Goal: Information Seeking & Learning: Compare options

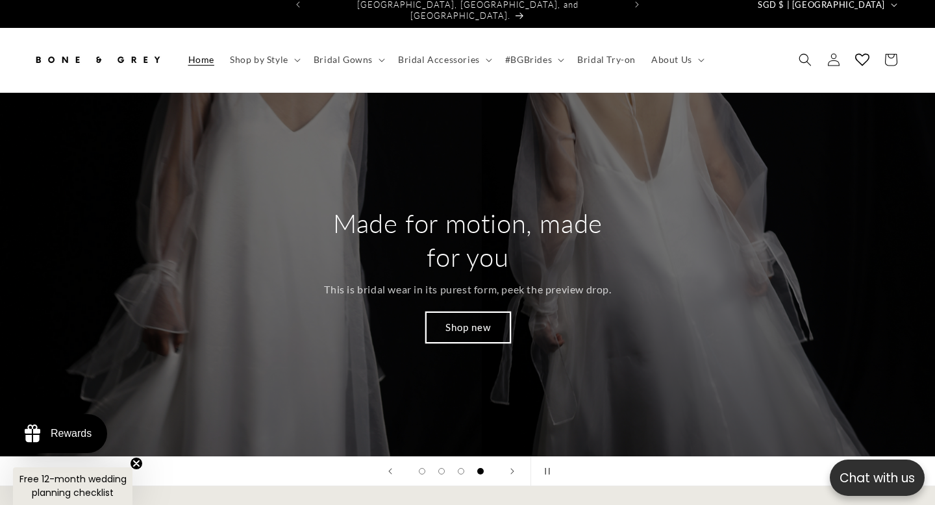
scroll to position [14, 0]
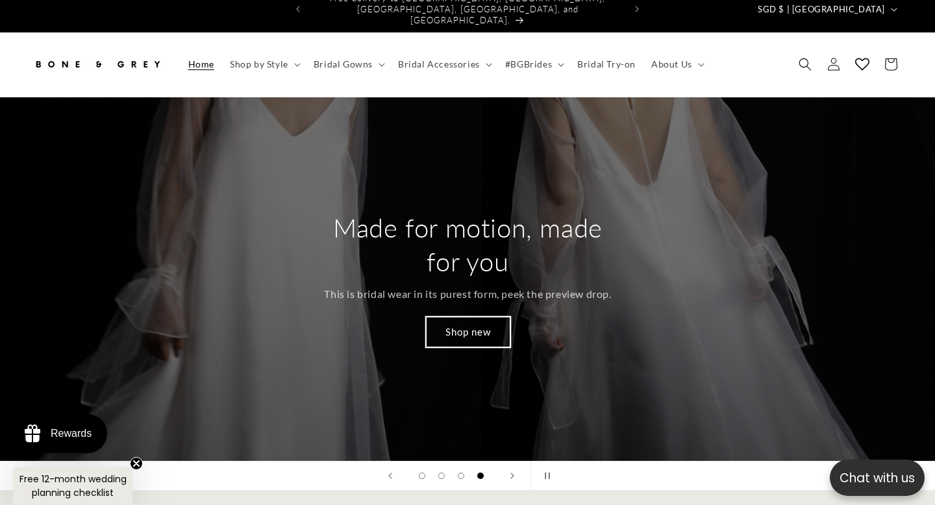
click at [480, 317] on link "Shop new" at bounding box center [467, 332] width 84 height 31
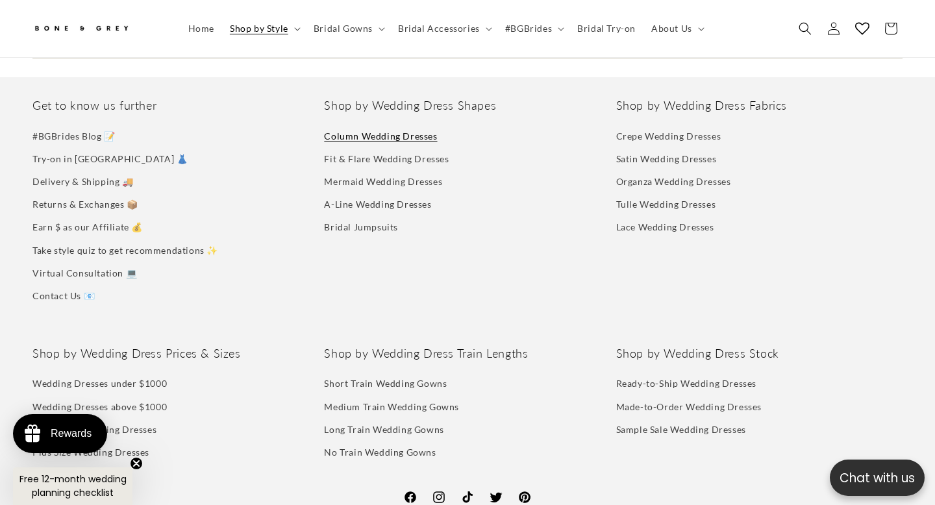
scroll to position [6384, 0]
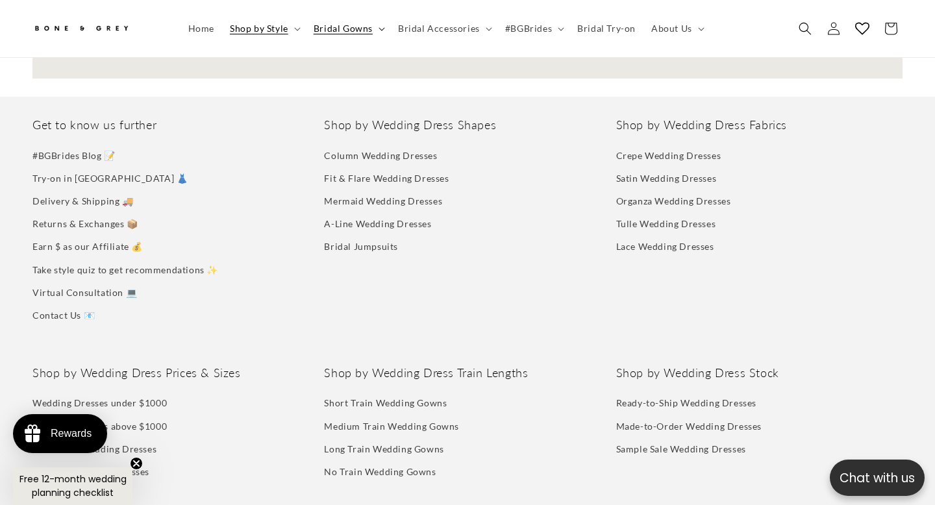
click at [380, 25] on summary "Bridal Gowns" at bounding box center [348, 28] width 84 height 27
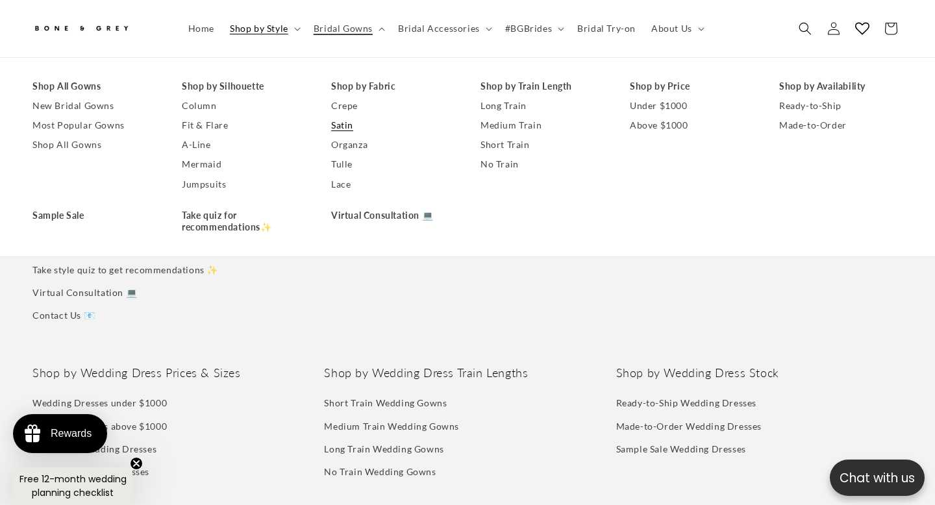
scroll to position [0, 631]
click at [341, 123] on link "Satin" at bounding box center [392, 125] width 123 height 19
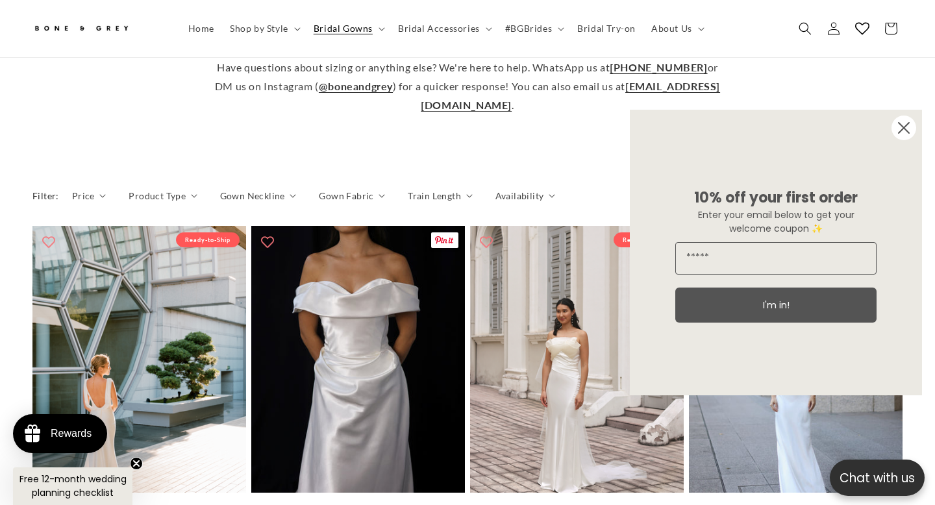
scroll to position [566, 0]
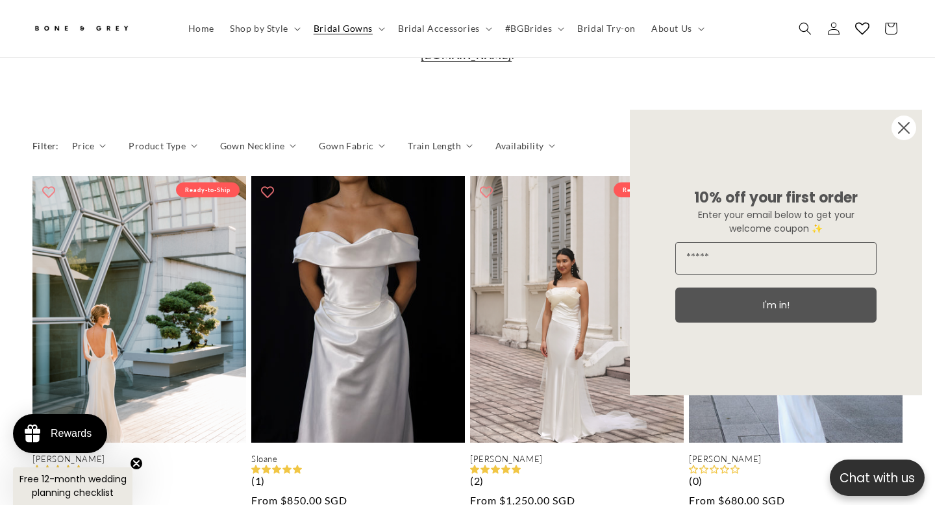
click at [896, 132] on circle "Close dialog" at bounding box center [903, 128] width 25 height 25
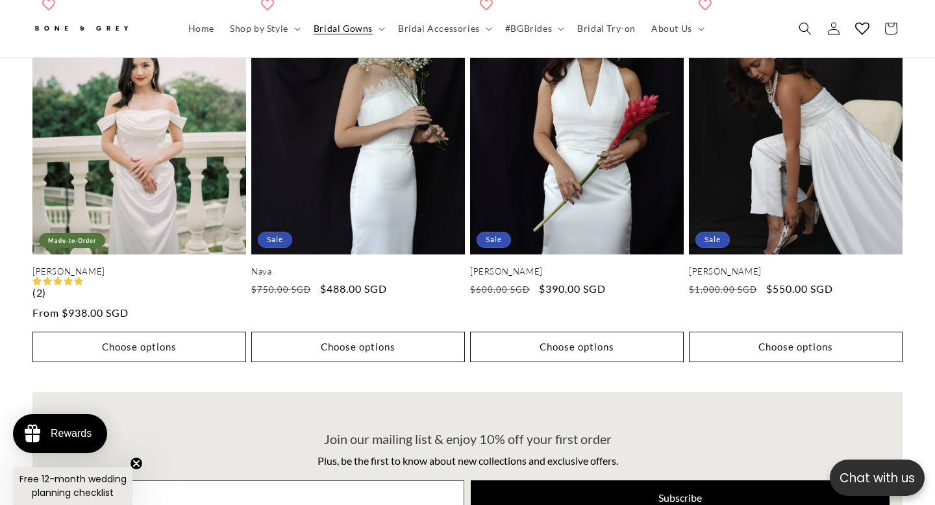
scroll to position [2621, 0]
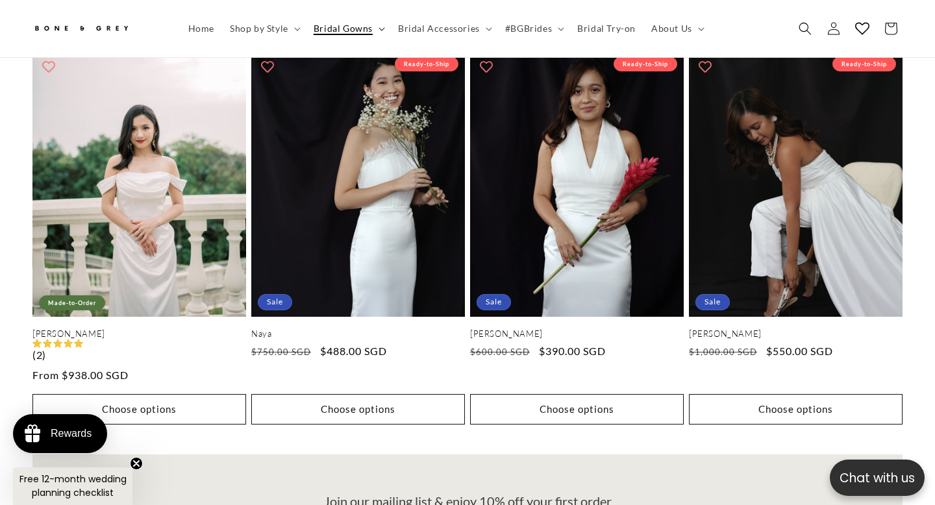
click at [378, 31] on icon at bounding box center [381, 29] width 6 height 4
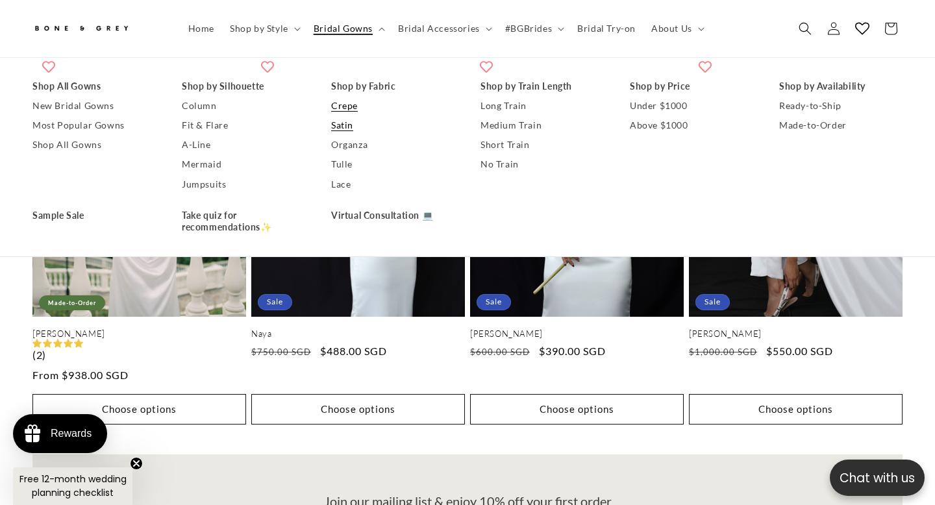
click at [345, 103] on link "Crepe" at bounding box center [392, 105] width 123 height 19
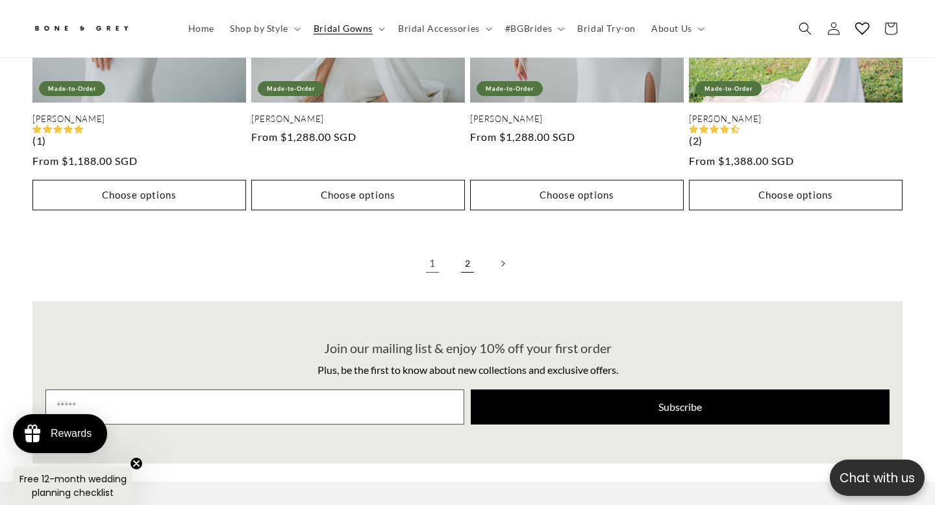
click at [471, 249] on link "2" at bounding box center [467, 263] width 29 height 29
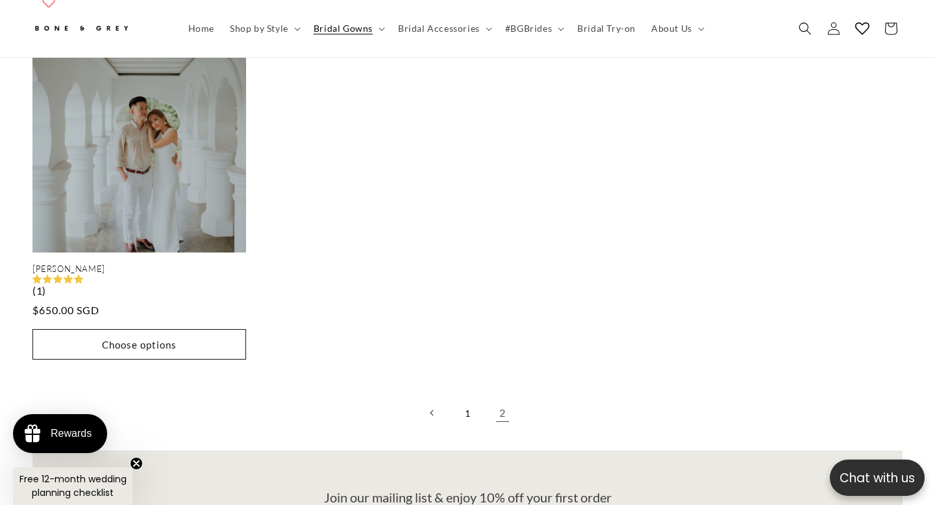
scroll to position [2321, 0]
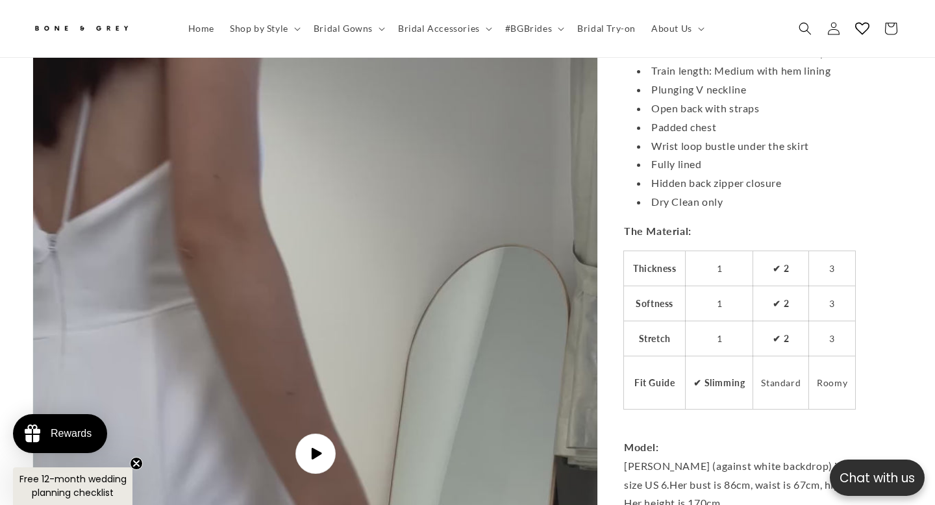
scroll to position [3668, 0]
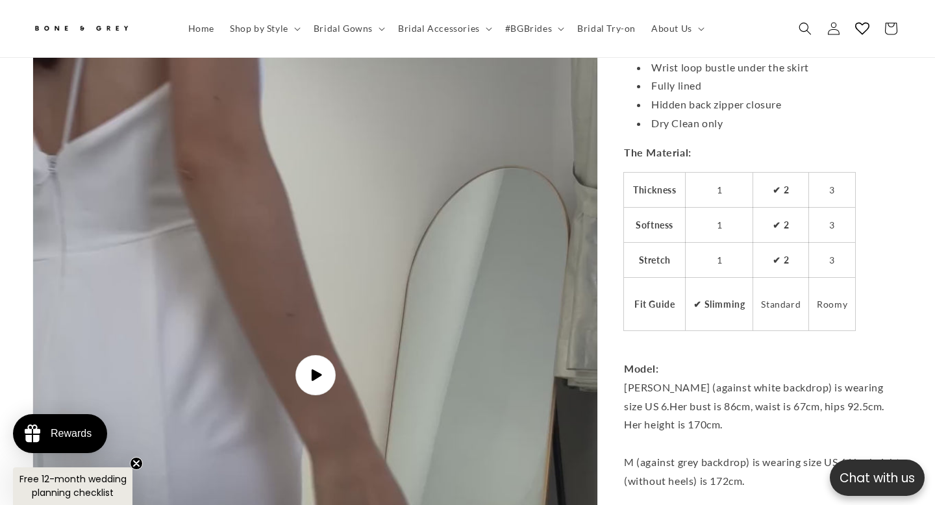
click at [364, 388] on img "Gallery Viewer" at bounding box center [314, 375] width 563 height 1002
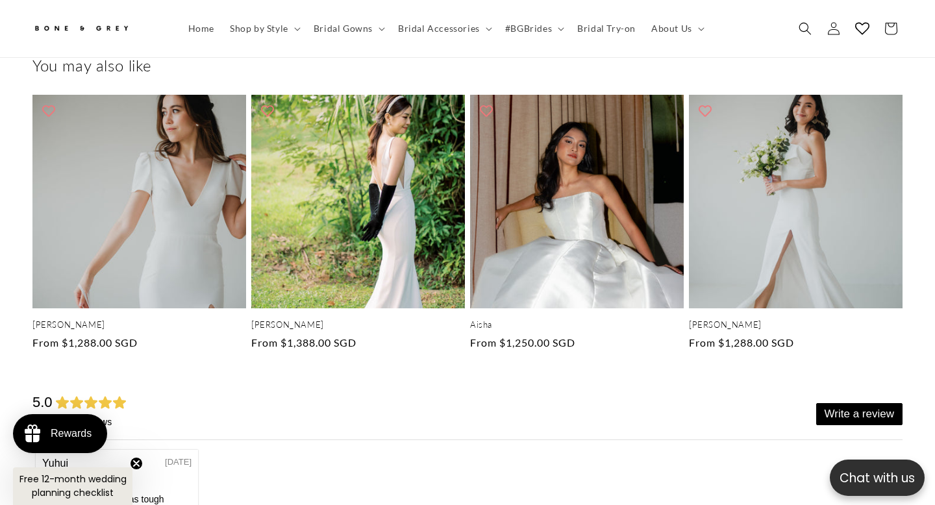
scroll to position [0, 631]
click at [380, 25] on summary "Bridal Gowns" at bounding box center [348, 28] width 84 height 27
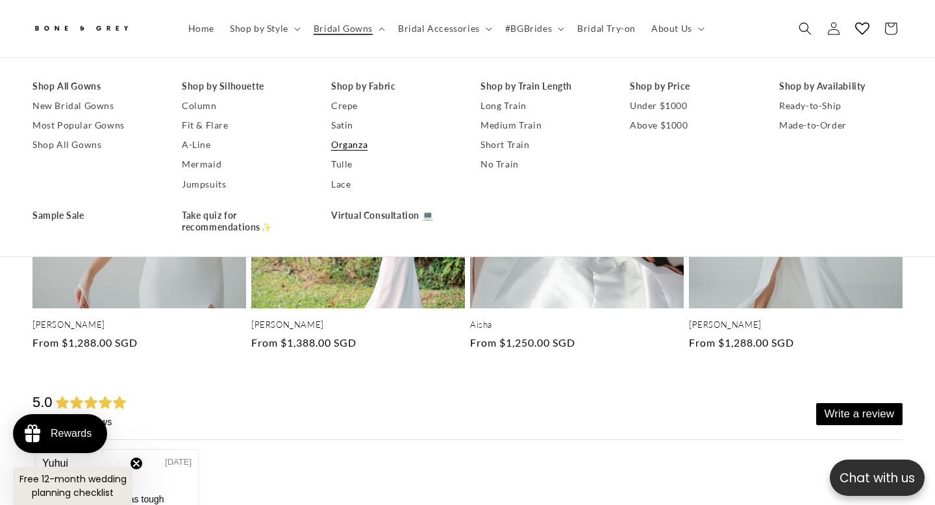
click at [358, 144] on link "Organza" at bounding box center [392, 145] width 123 height 19
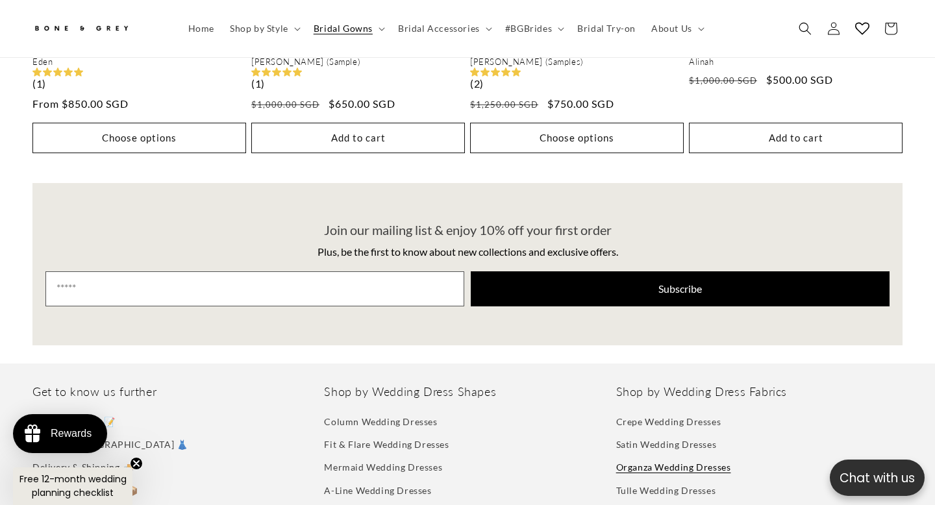
scroll to position [1337, 0]
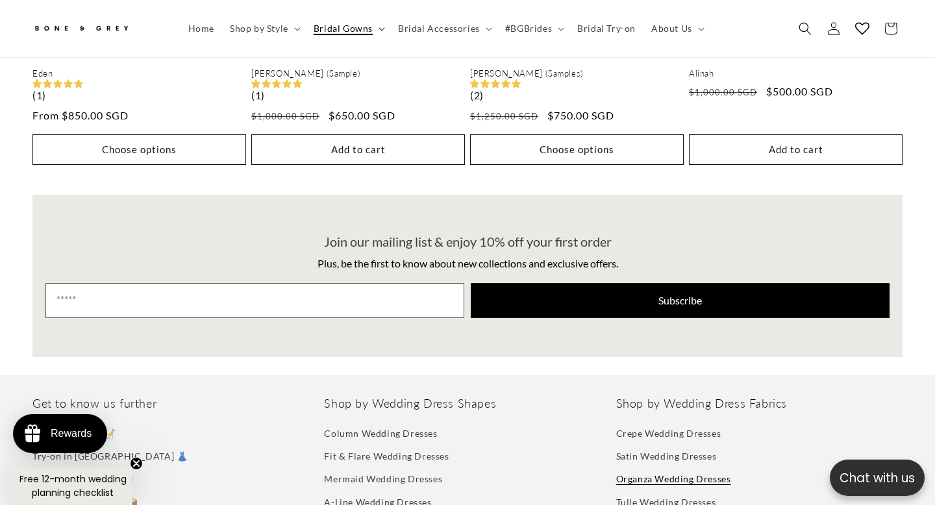
click at [377, 34] on summary "Bridal Gowns" at bounding box center [348, 28] width 84 height 27
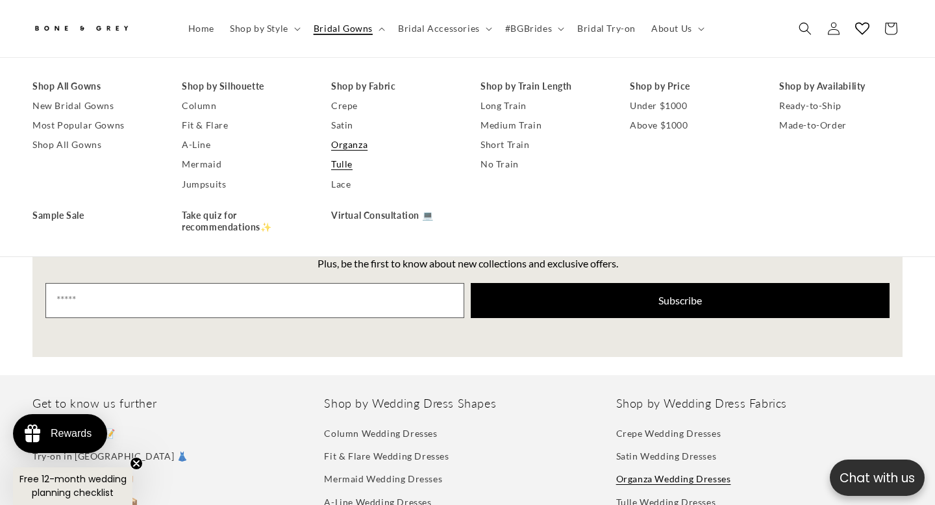
click at [354, 163] on link "Tulle" at bounding box center [392, 164] width 123 height 19
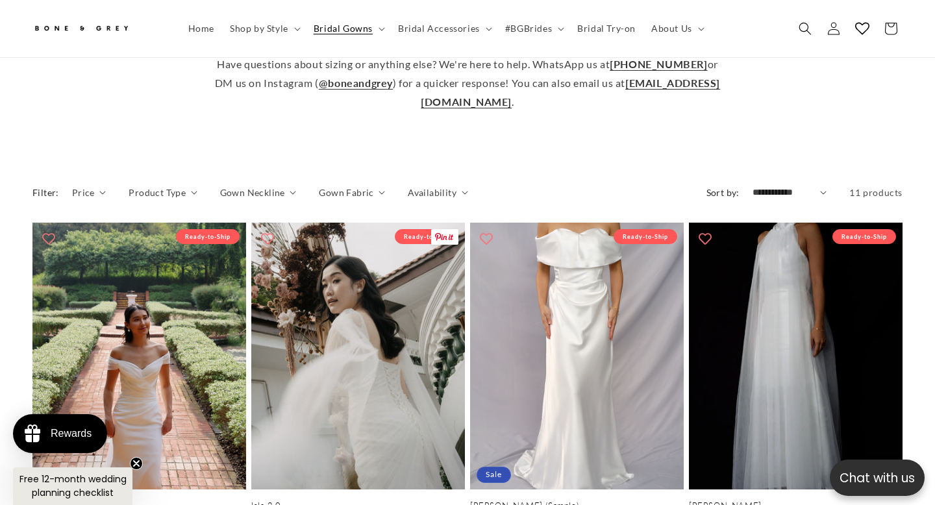
scroll to position [518, 0]
